Goal: Task Accomplishment & Management: Manage account settings

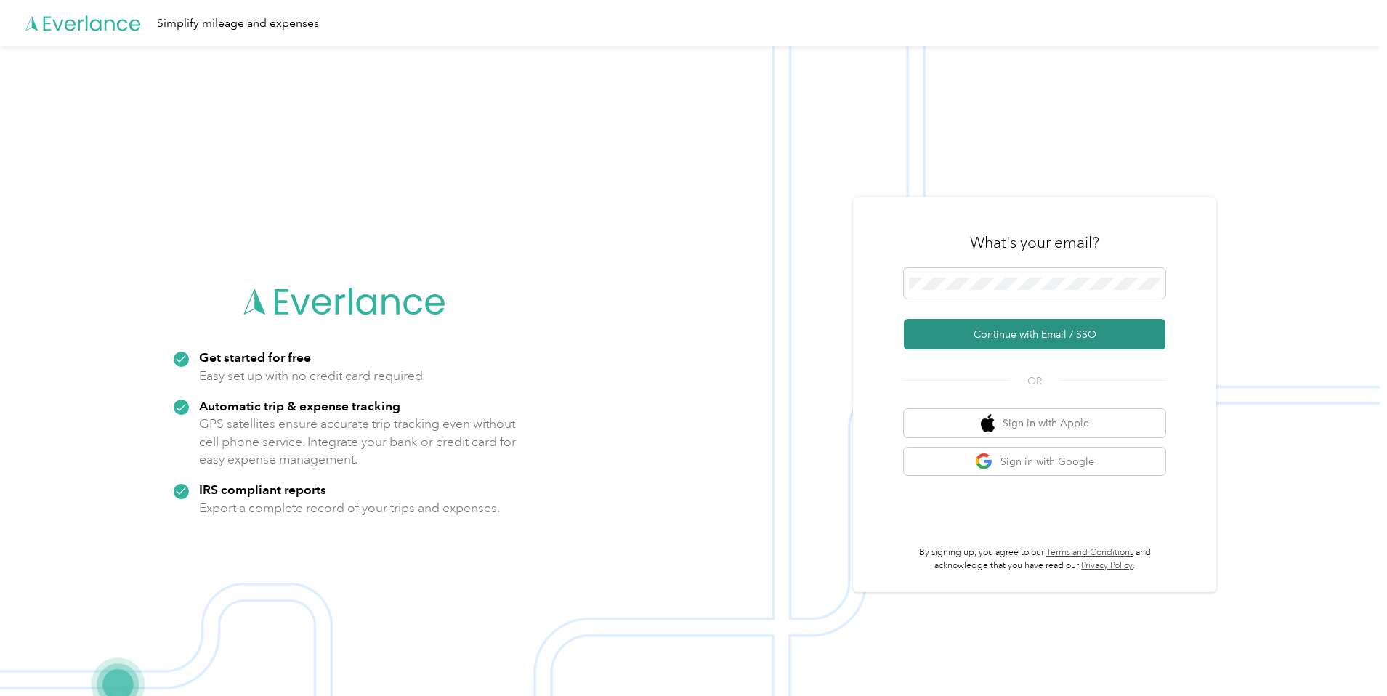
click at [985, 336] on button "Continue with Email / SSO" at bounding box center [1035, 334] width 262 height 31
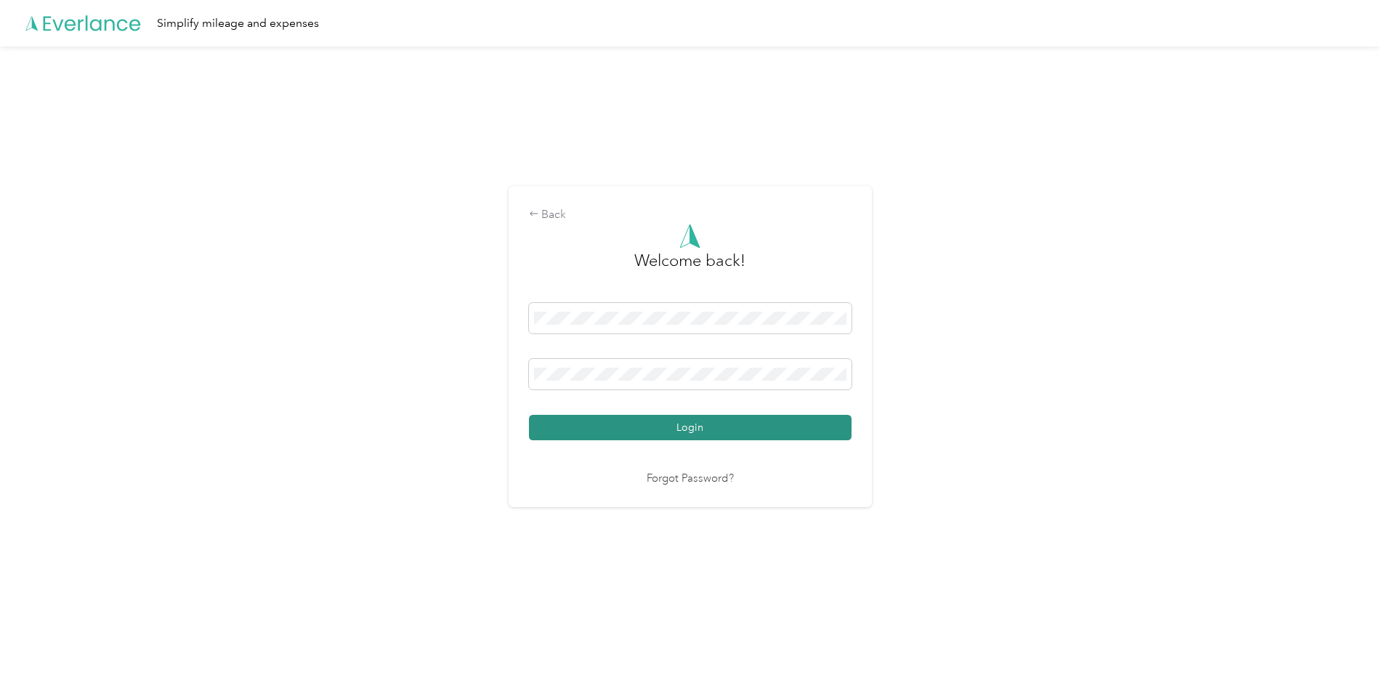
click at [716, 432] on button "Login" at bounding box center [690, 427] width 323 height 25
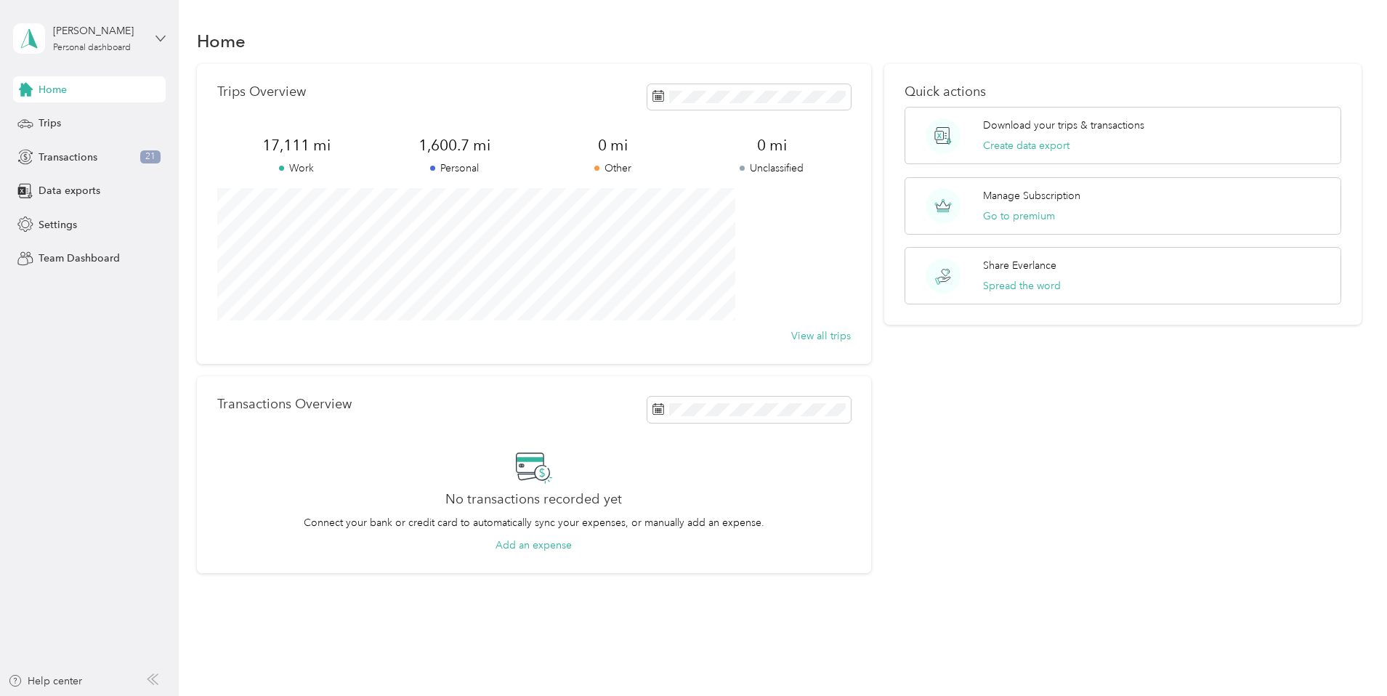
click at [158, 38] on icon at bounding box center [160, 38] width 9 height 5
click at [65, 156] on span "Transactions" at bounding box center [68, 157] width 59 height 15
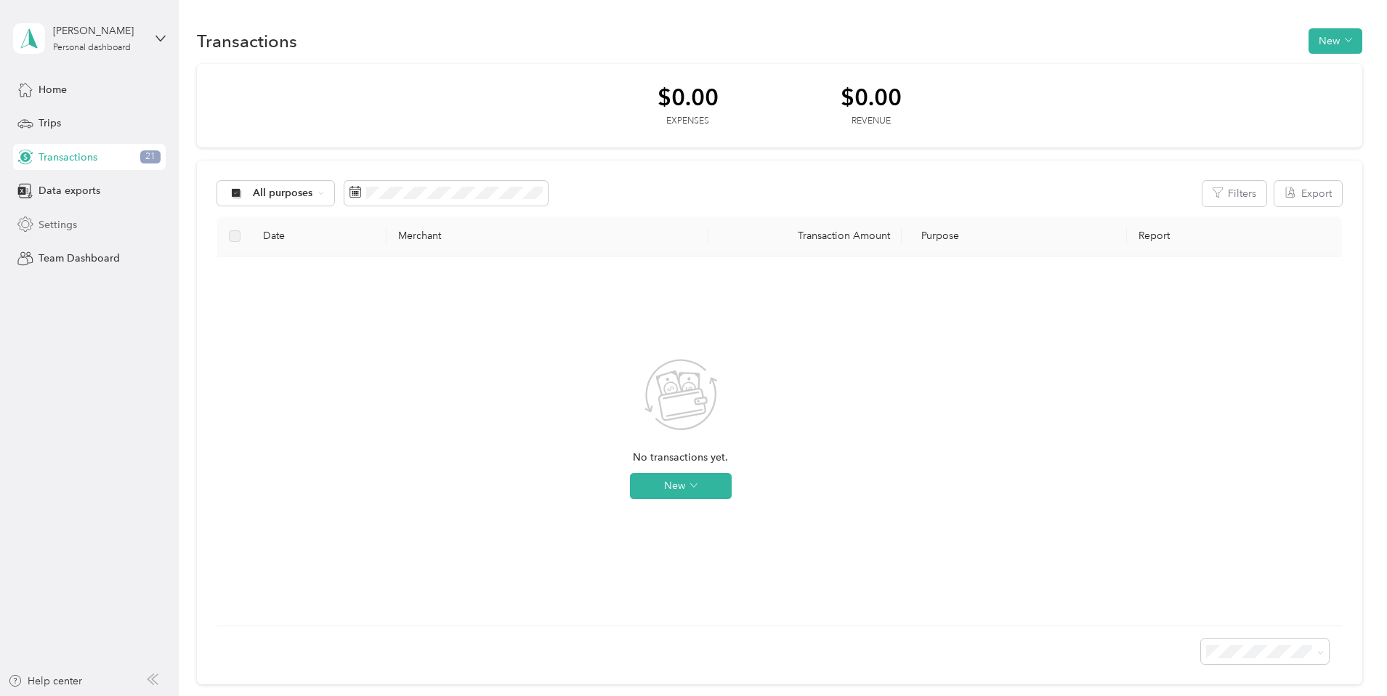
click at [46, 221] on span "Settings" at bounding box center [58, 224] width 39 height 15
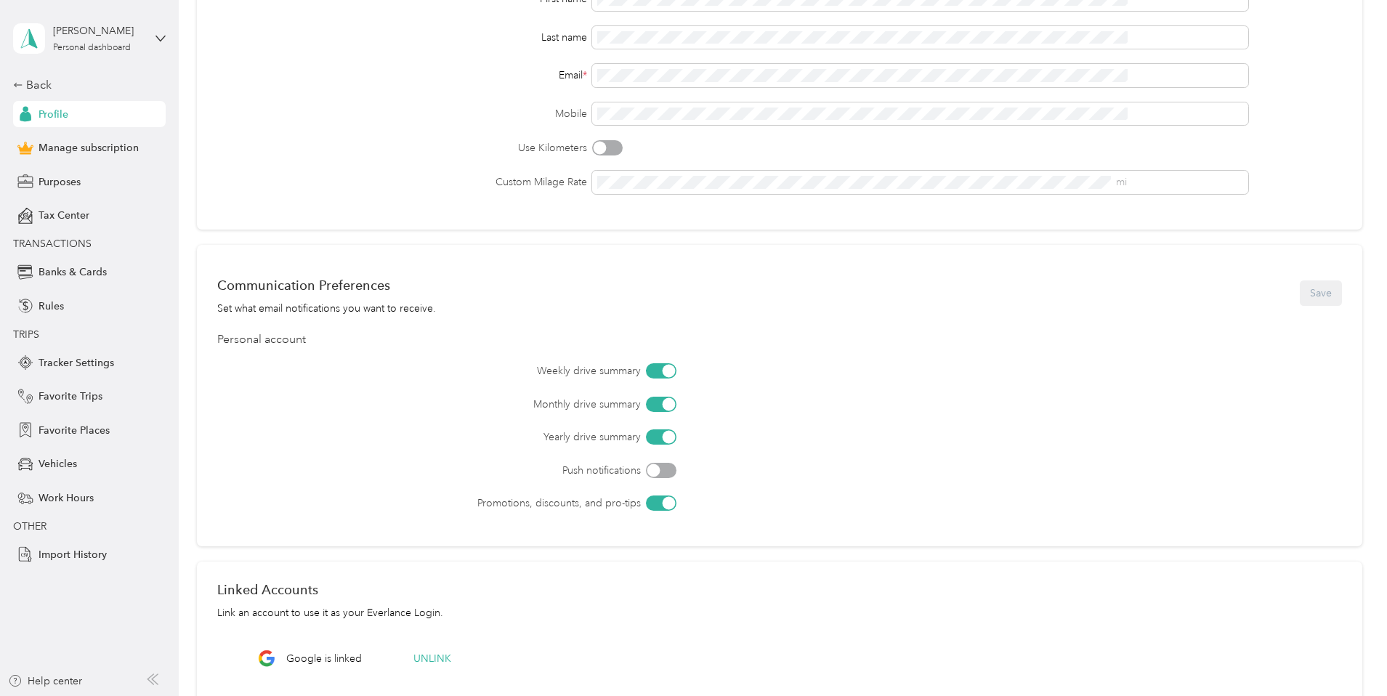
scroll to position [200, 0]
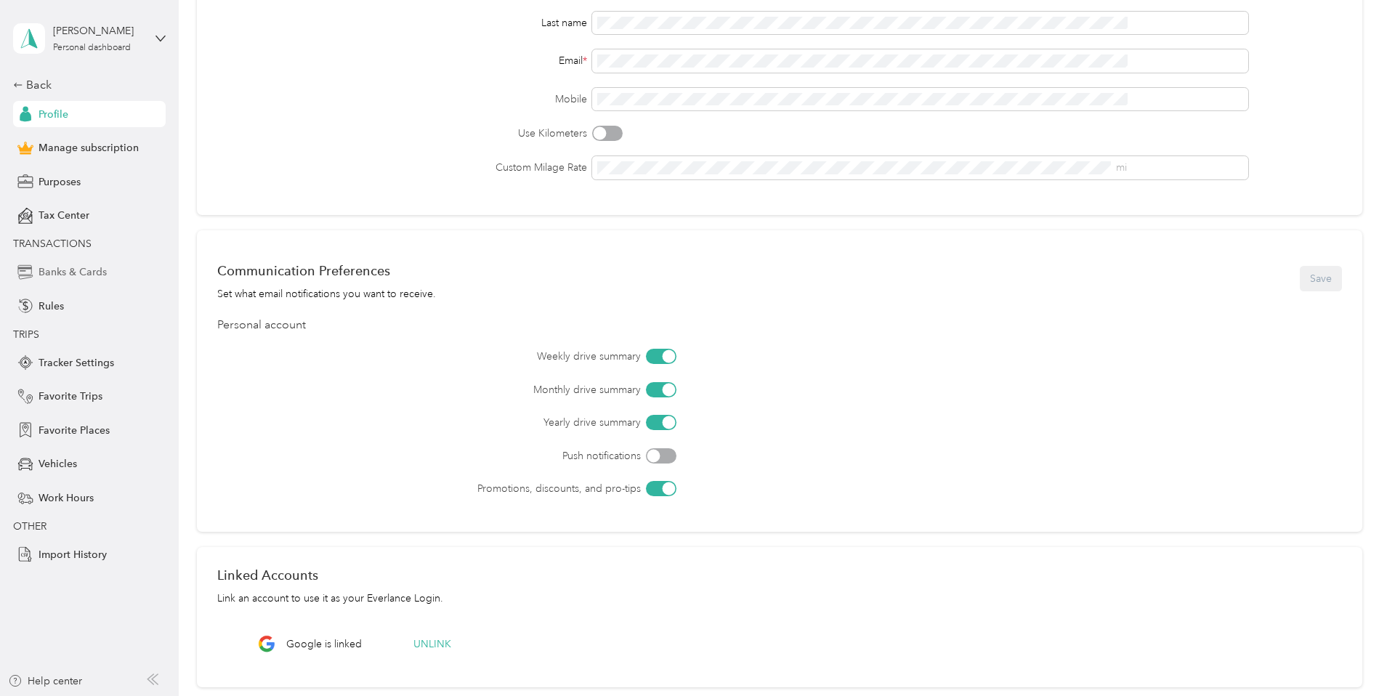
click at [73, 275] on span "Banks & Cards" at bounding box center [73, 272] width 68 height 15
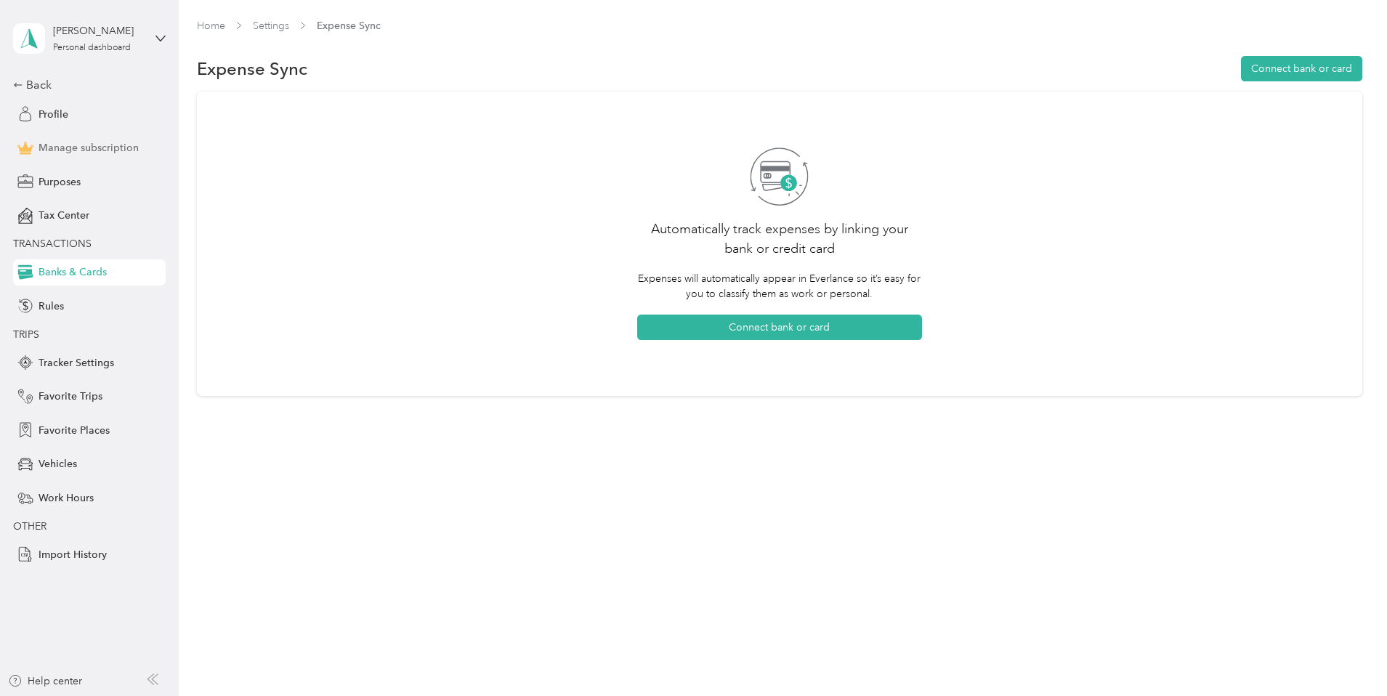
click at [102, 150] on span "Manage subscription" at bounding box center [89, 147] width 100 height 15
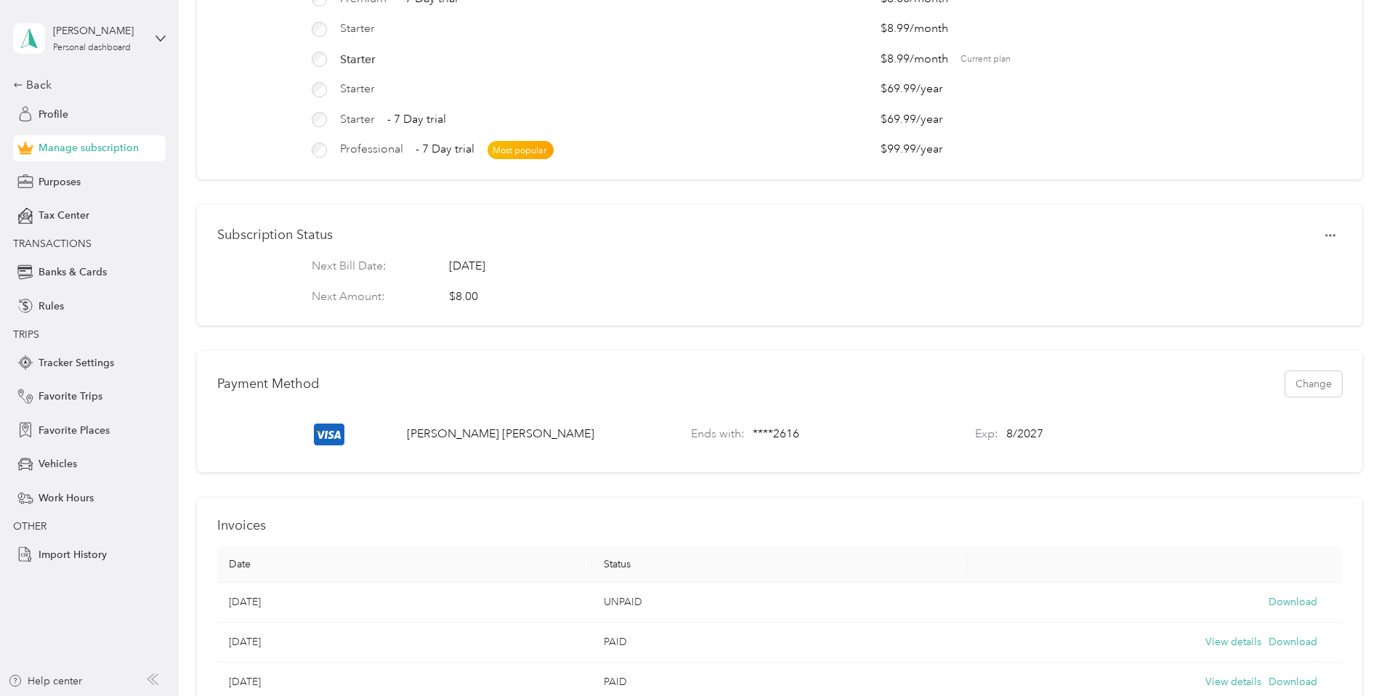
scroll to position [137, 0]
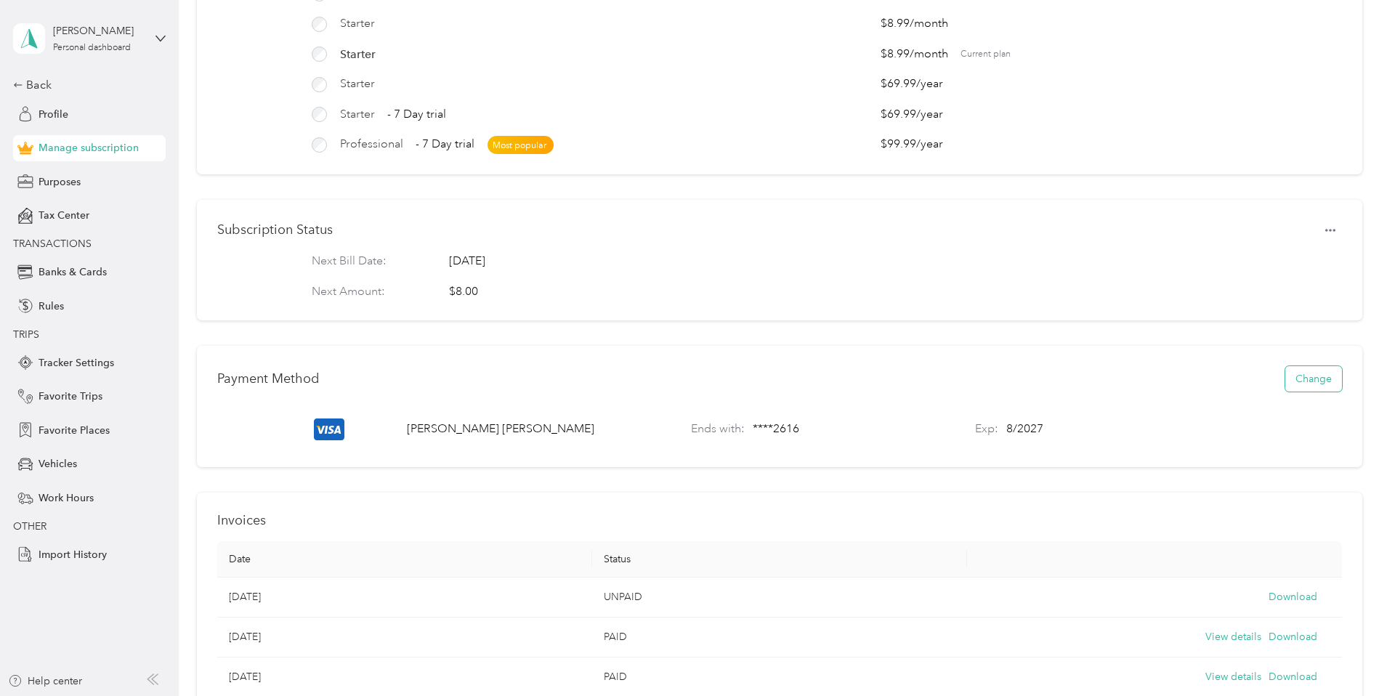
click at [1285, 392] on button "Change" at bounding box center [1313, 378] width 57 height 25
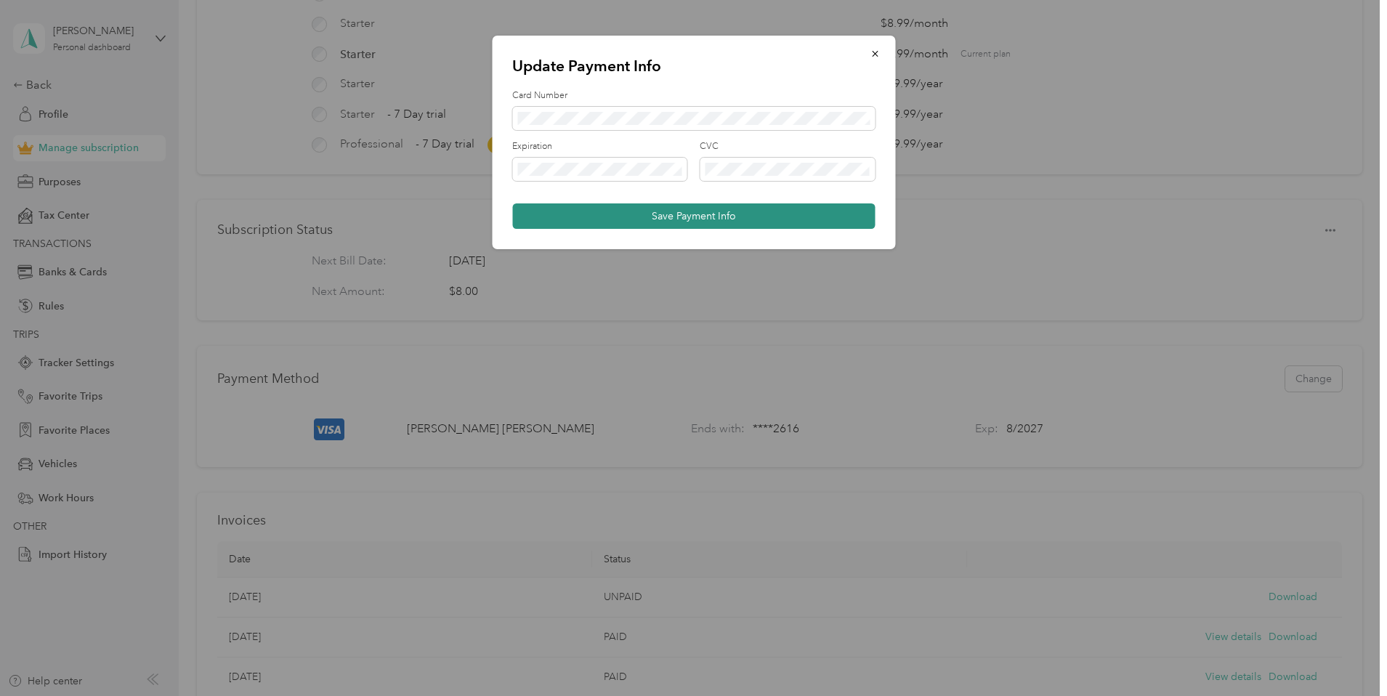
click at [660, 219] on button "Save Payment Info" at bounding box center [693, 215] width 363 height 25
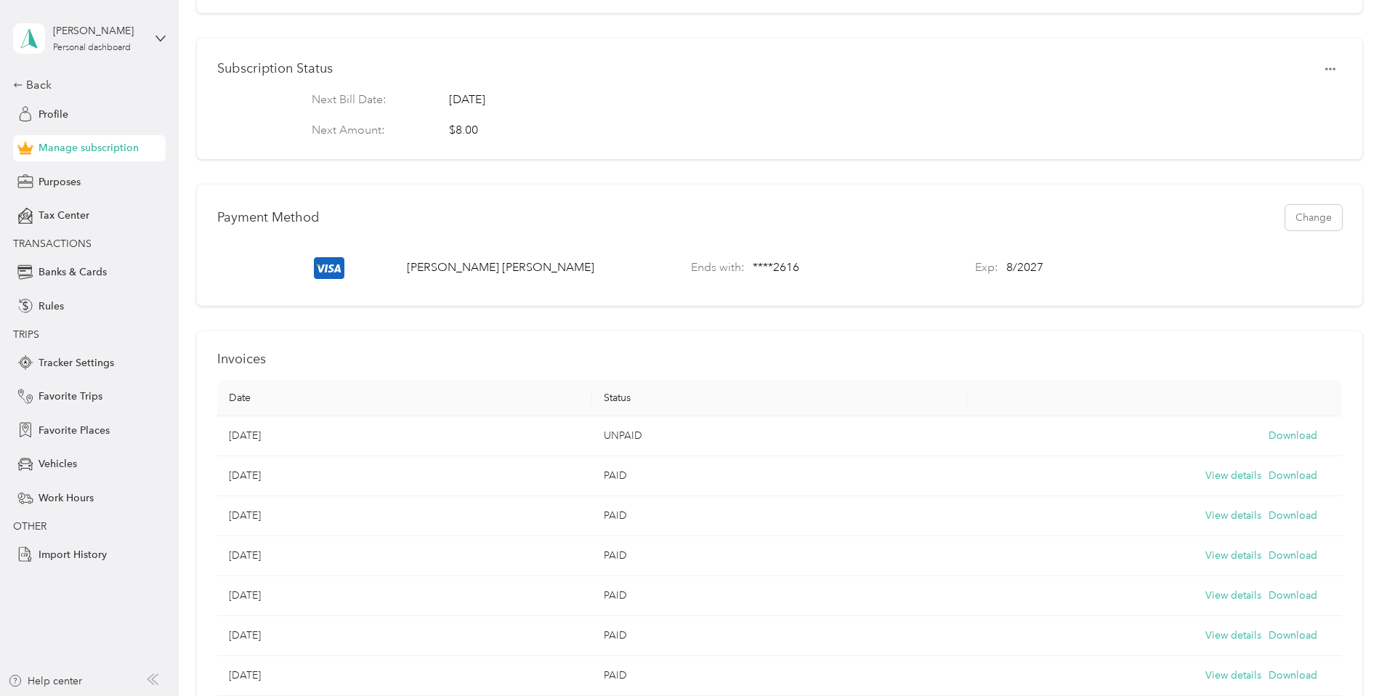
scroll to position [274, 0]
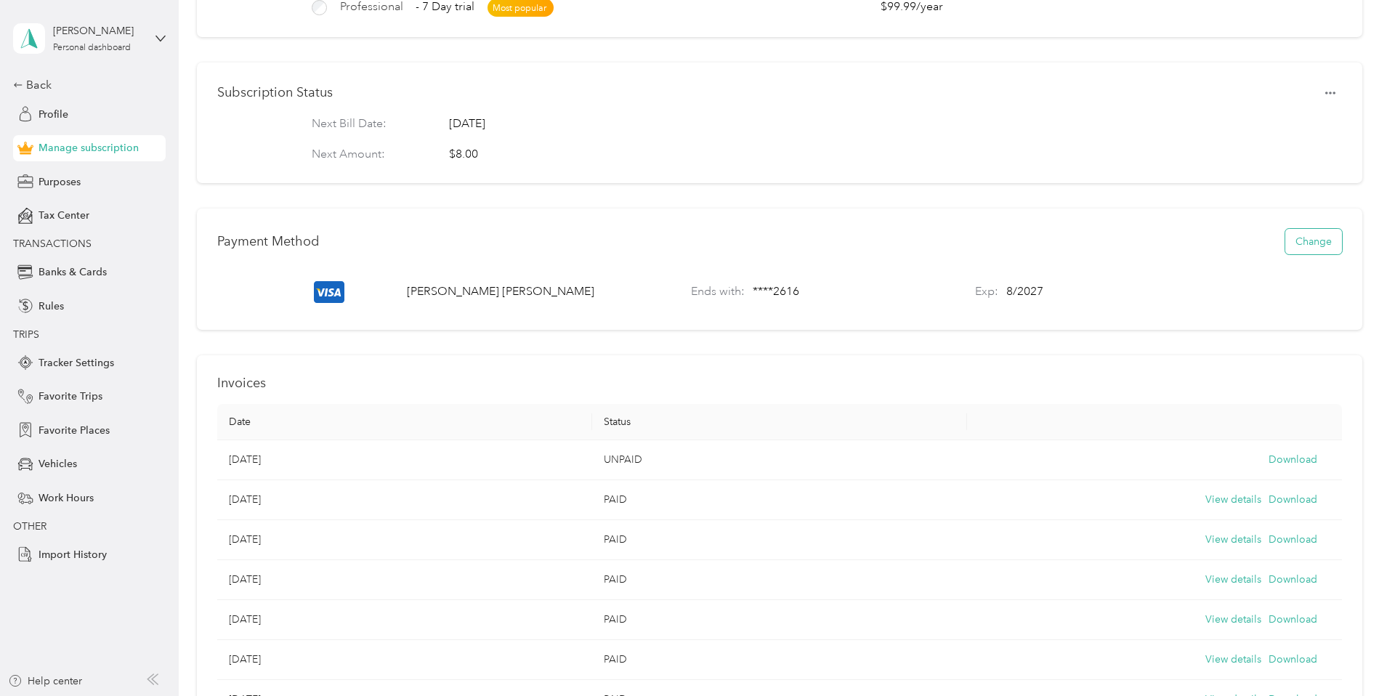
click at [1285, 254] on button "Change" at bounding box center [1313, 241] width 57 height 25
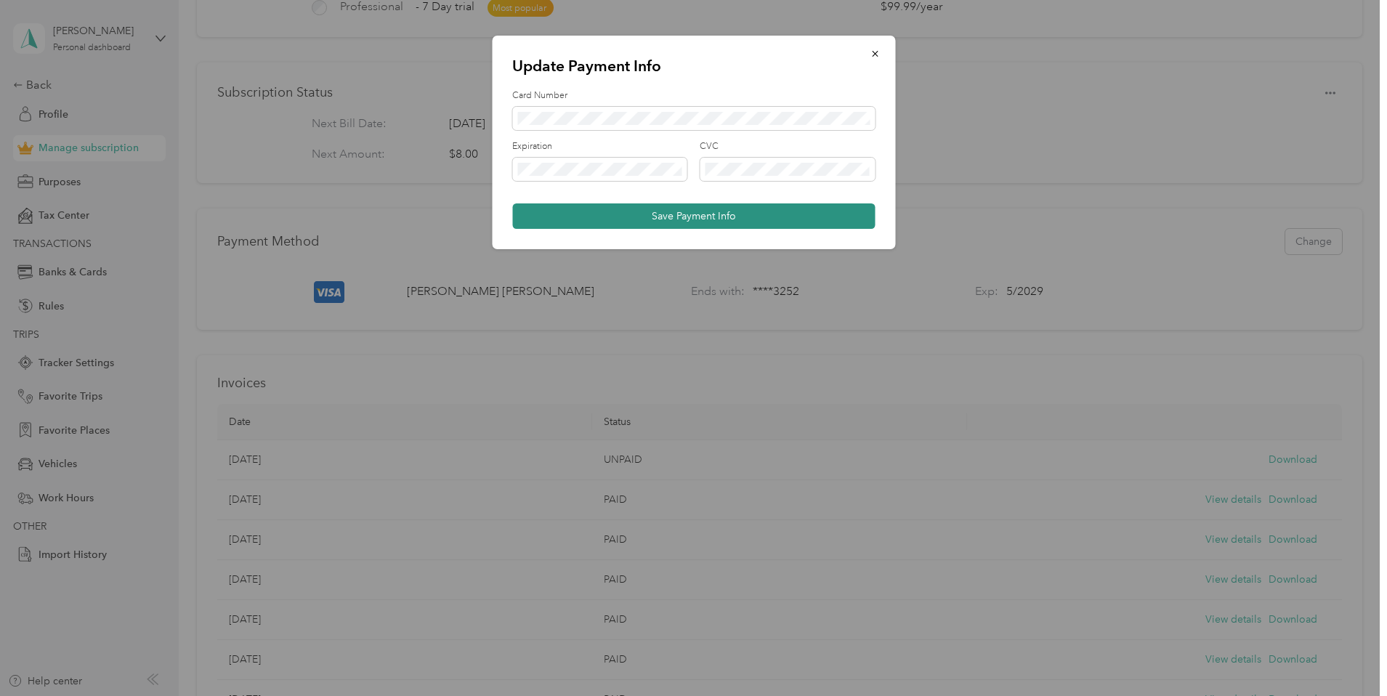
click at [698, 217] on button "Save Payment Info" at bounding box center [693, 215] width 363 height 25
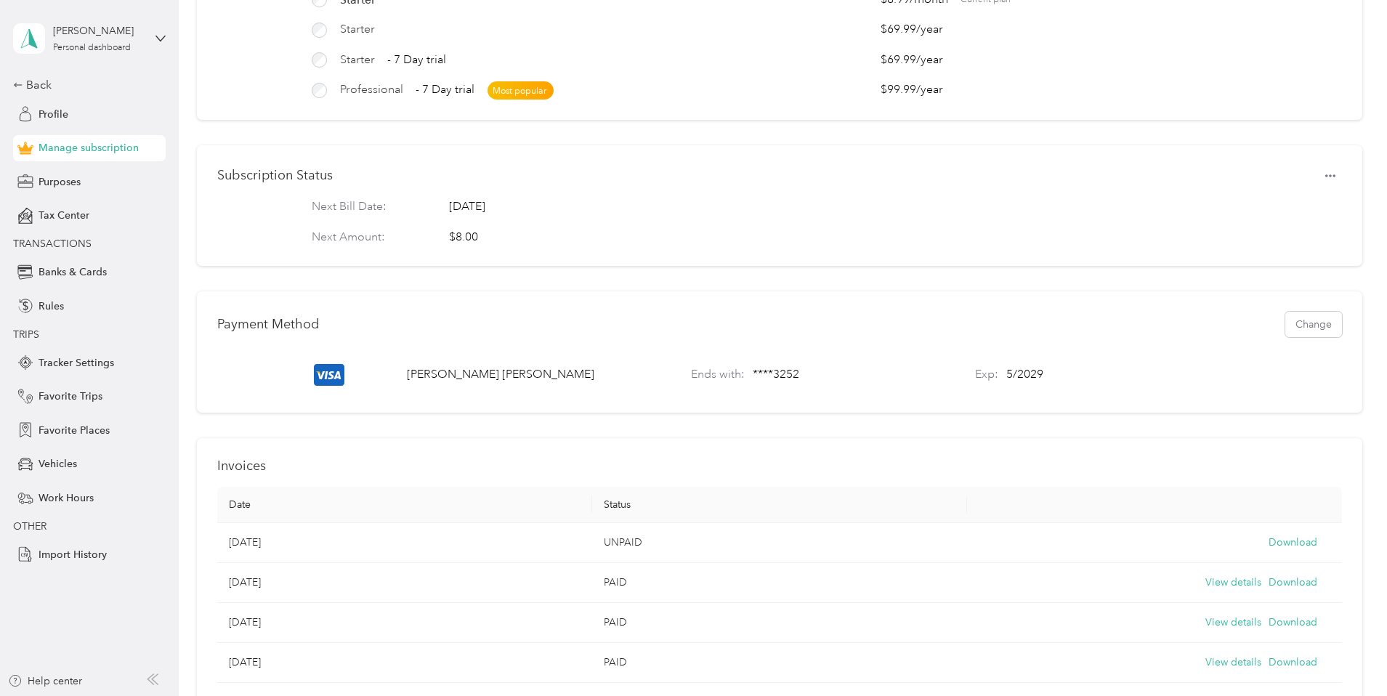
scroll to position [0, 0]
